Goal: Information Seeking & Learning: Learn about a topic

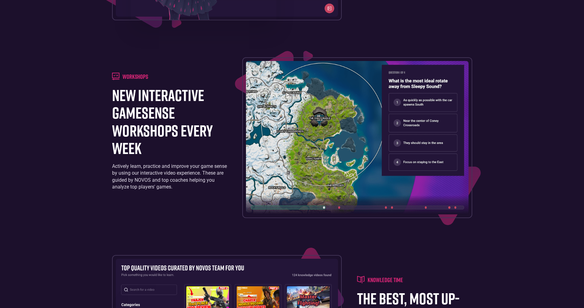
scroll to position [1016, 0]
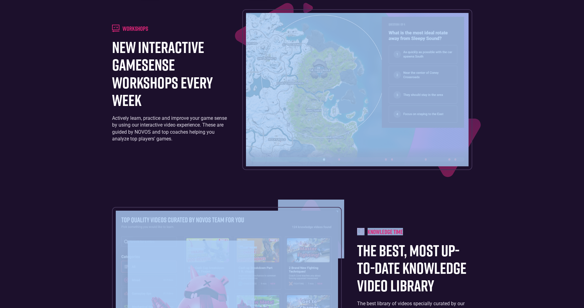
drag, startPoint x: 585, startPoint y: 154, endPoint x: 587, endPoint y: 178, distance: 24.4
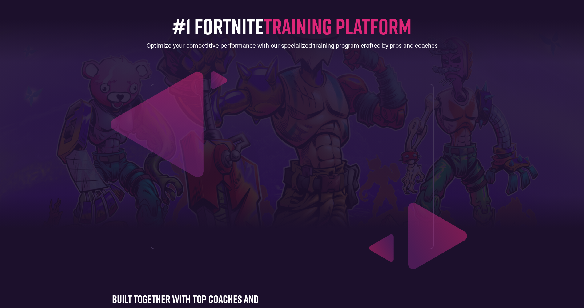
scroll to position [0, 0]
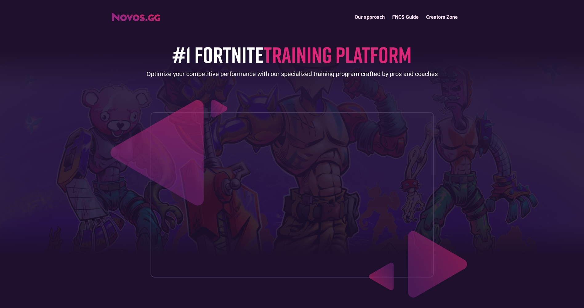
click at [135, 21] on div "Our approach FNCS Guide Creators Zone" at bounding box center [292, 16] width 366 height 13
drag, startPoint x: 402, startPoint y: 15, endPoint x: 386, endPoint y: 16, distance: 15.7
click at [402, 15] on link "FNCS Guide" at bounding box center [406, 16] width 34 height 13
click at [142, 20] on img "home" at bounding box center [136, 17] width 48 height 9
click at [437, 16] on link "Creators Zone" at bounding box center [442, 16] width 39 height 13
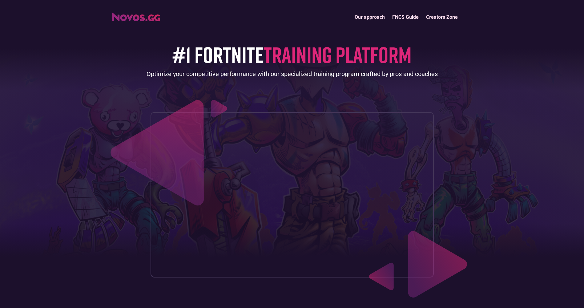
click at [306, 60] on span "TRAINING PLATFORM" at bounding box center [338, 54] width 148 height 27
click at [219, 74] on div "Optimize your competitive performance with our specialized training program cra…" at bounding box center [292, 74] width 291 height 9
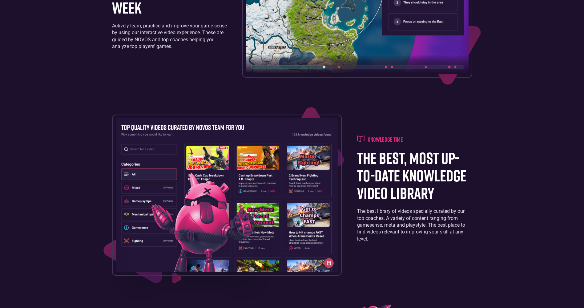
click at [381, 141] on h4 "knowledge time" at bounding box center [385, 138] width 35 height 7
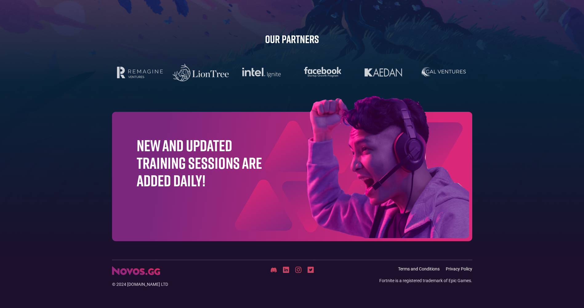
scroll to position [1911, 0]
